Goal: Transaction & Acquisition: Purchase product/service

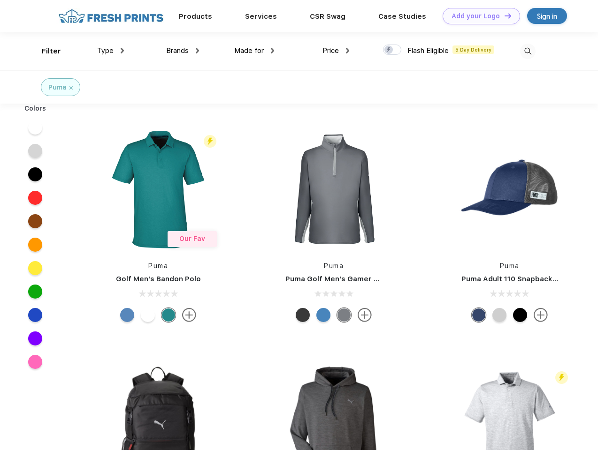
click at [478, 16] on link "Add your Logo Design Tool" at bounding box center [480, 16] width 77 height 16
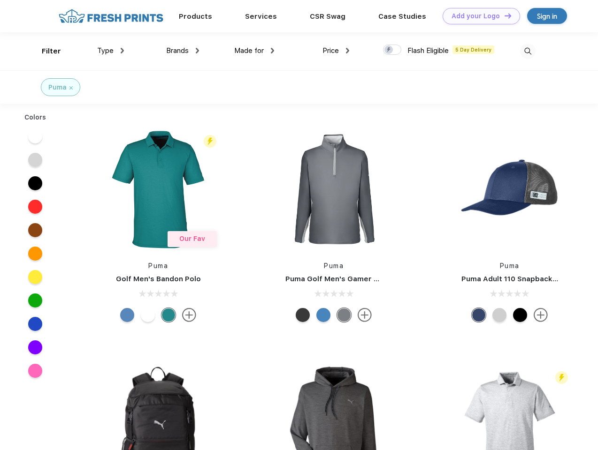
click at [0, 0] on div "Design Tool" at bounding box center [0, 0] width 0 height 0
click at [503, 15] on link "Add your Logo Design Tool" at bounding box center [480, 16] width 77 height 16
click at [45, 51] on div "Filter" at bounding box center [51, 51] width 19 height 11
click at [111, 51] on span "Type" at bounding box center [105, 50] width 16 height 8
click at [182, 51] on span "Brands" at bounding box center [177, 50] width 23 height 8
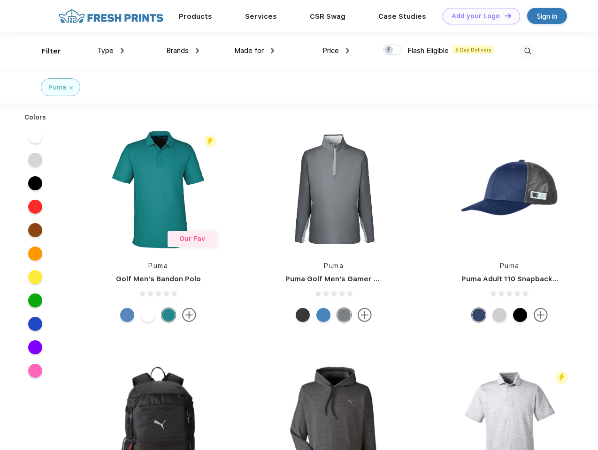
click at [254, 51] on span "Made for" at bounding box center [249, 50] width 30 height 8
click at [336, 51] on span "Price" at bounding box center [330, 50] width 16 height 8
click at [392, 50] on div at bounding box center [392, 50] width 18 height 10
click at [389, 50] on input "checkbox" at bounding box center [386, 47] width 6 height 6
click at [527, 51] on img at bounding box center [527, 51] width 15 height 15
